Goal: Information Seeking & Learning: Learn about a topic

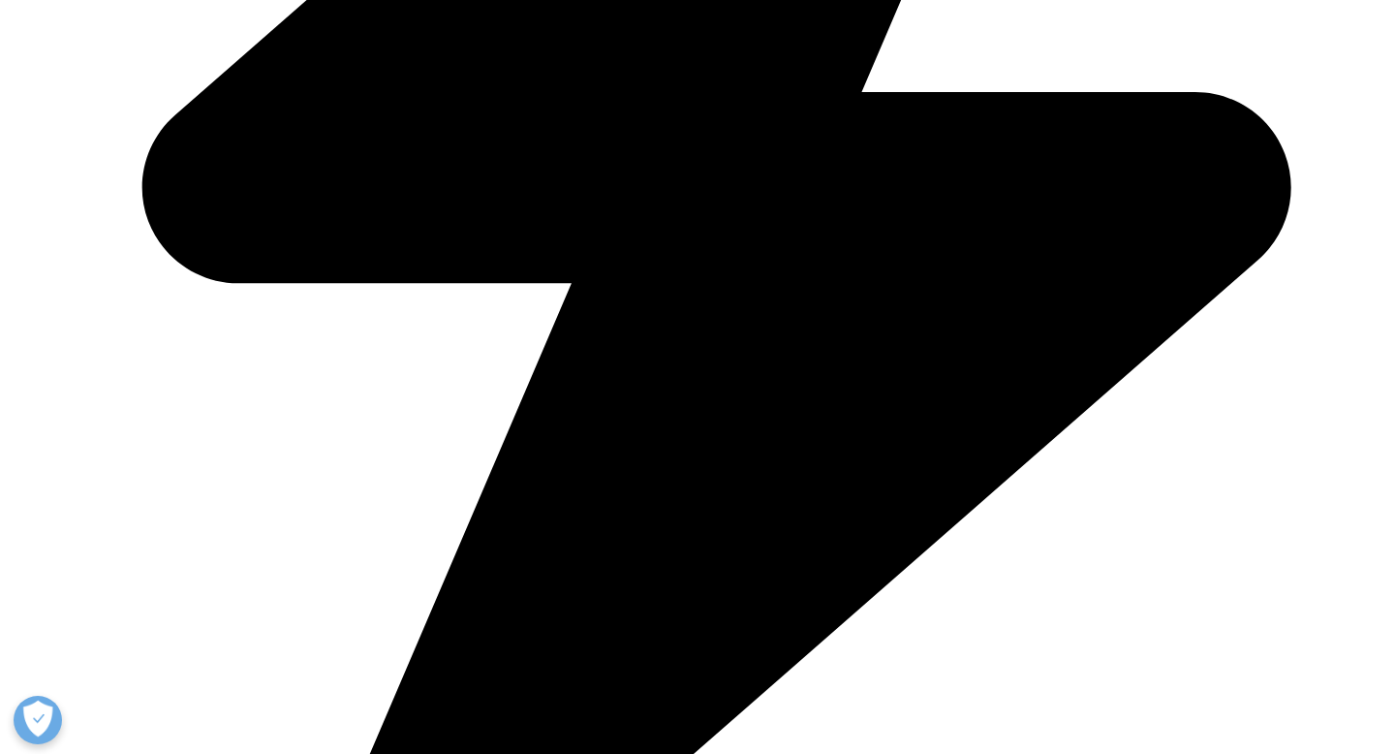
scroll to position [2698, 0]
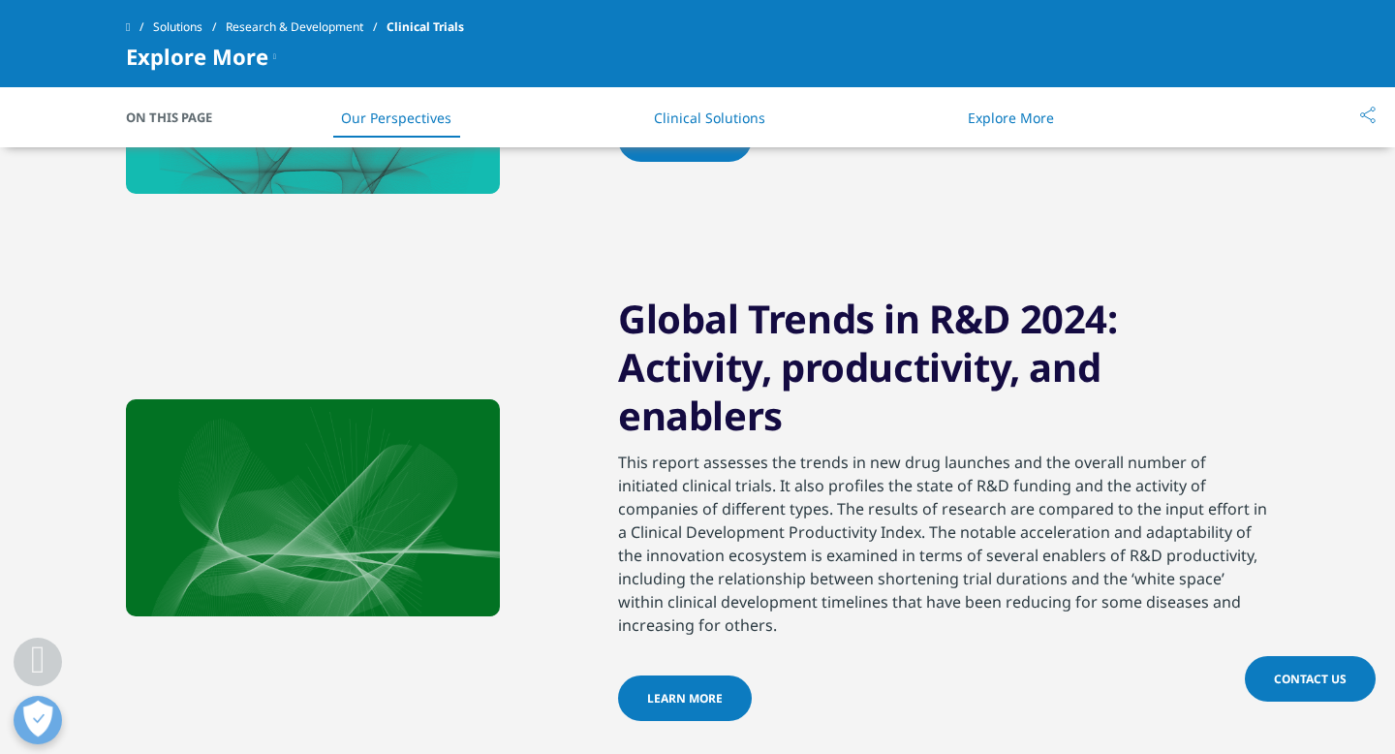
scroll to position [1682, 0]
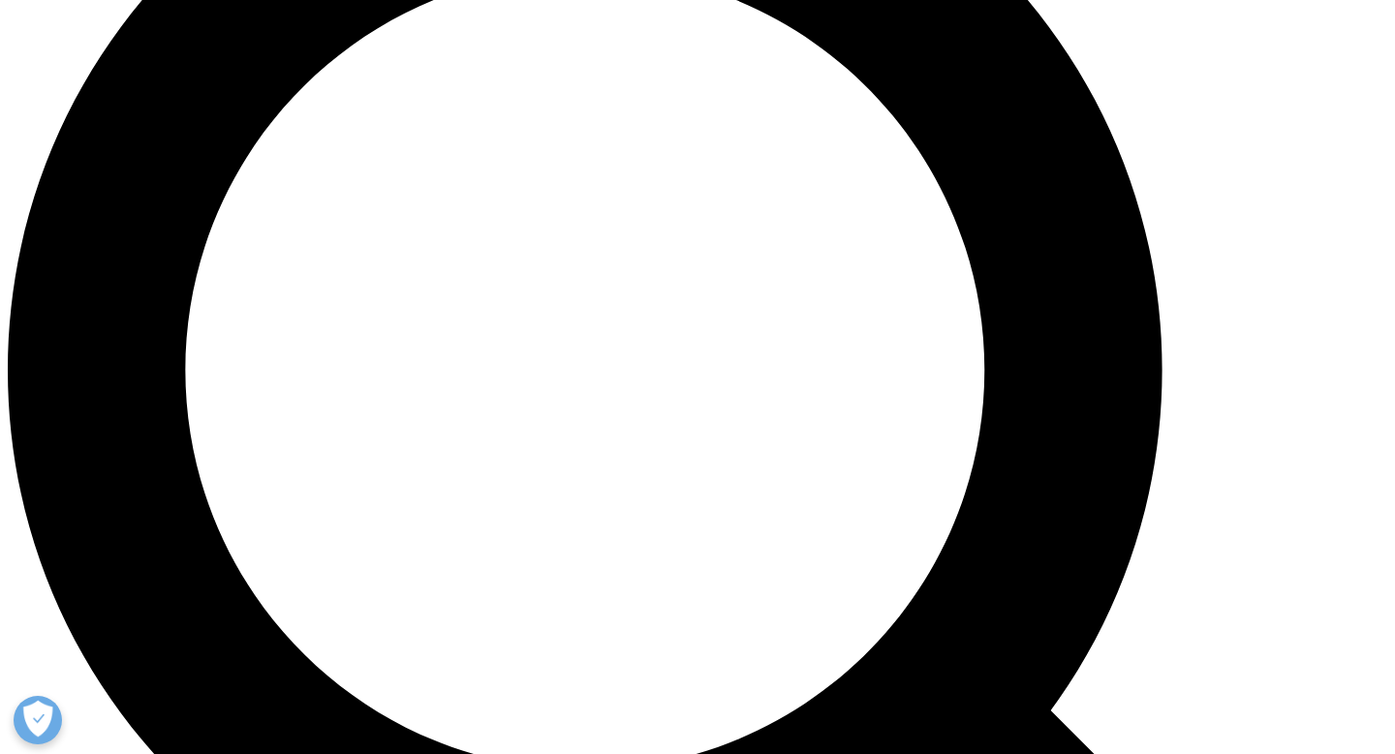
scroll to position [1627, 0]
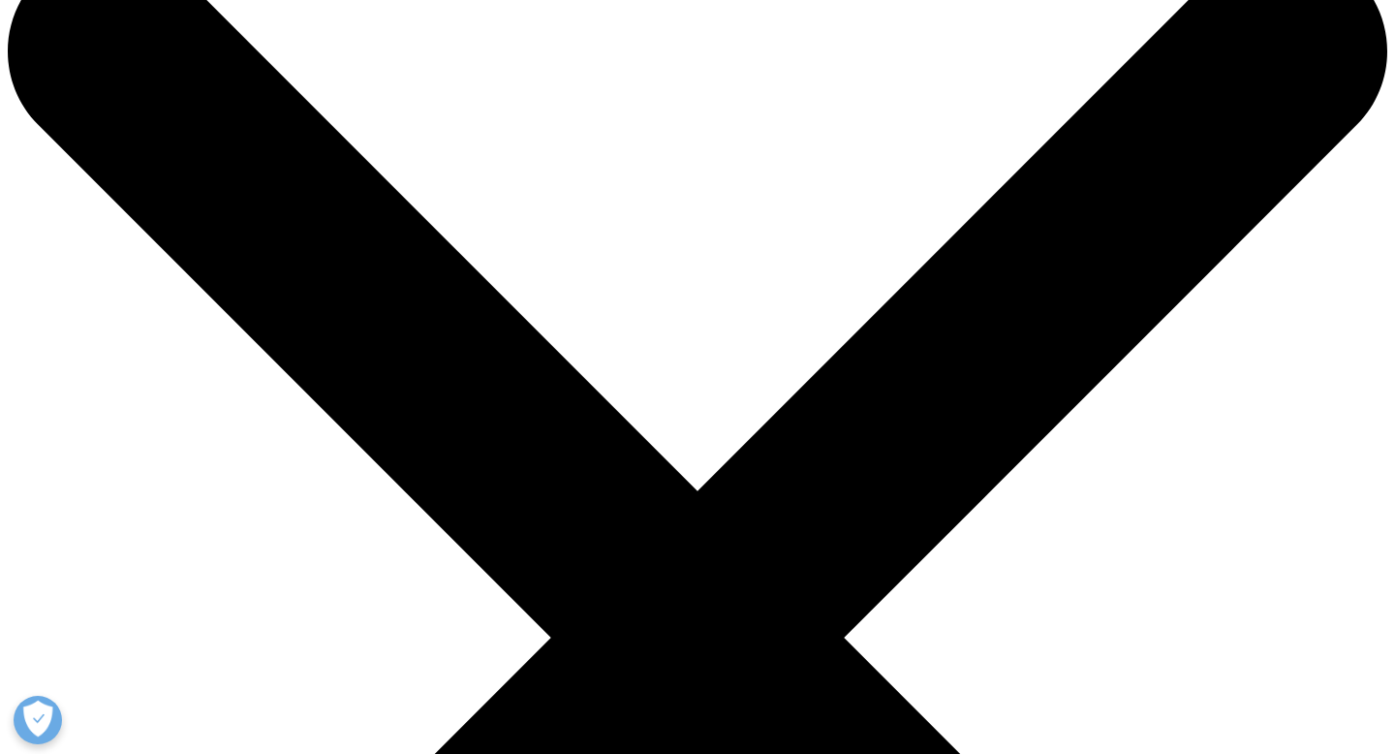
scroll to position [0, 0]
